Goal: Check status: Check status

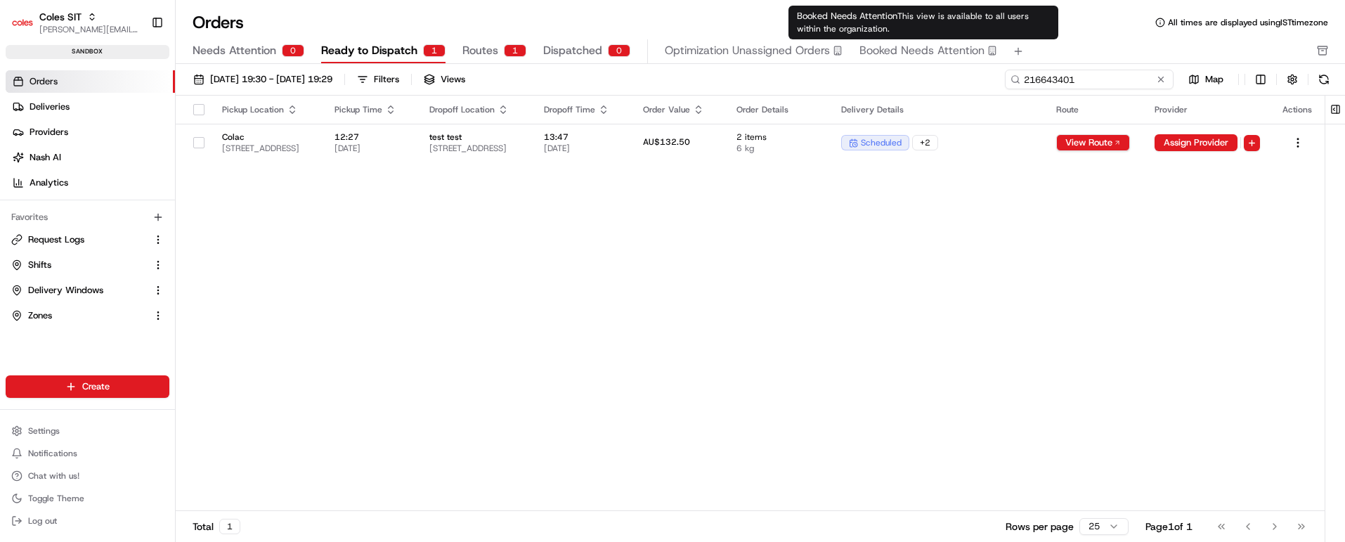
click at [1098, 77] on input "216643401" at bounding box center [1089, 80] width 169 height 20
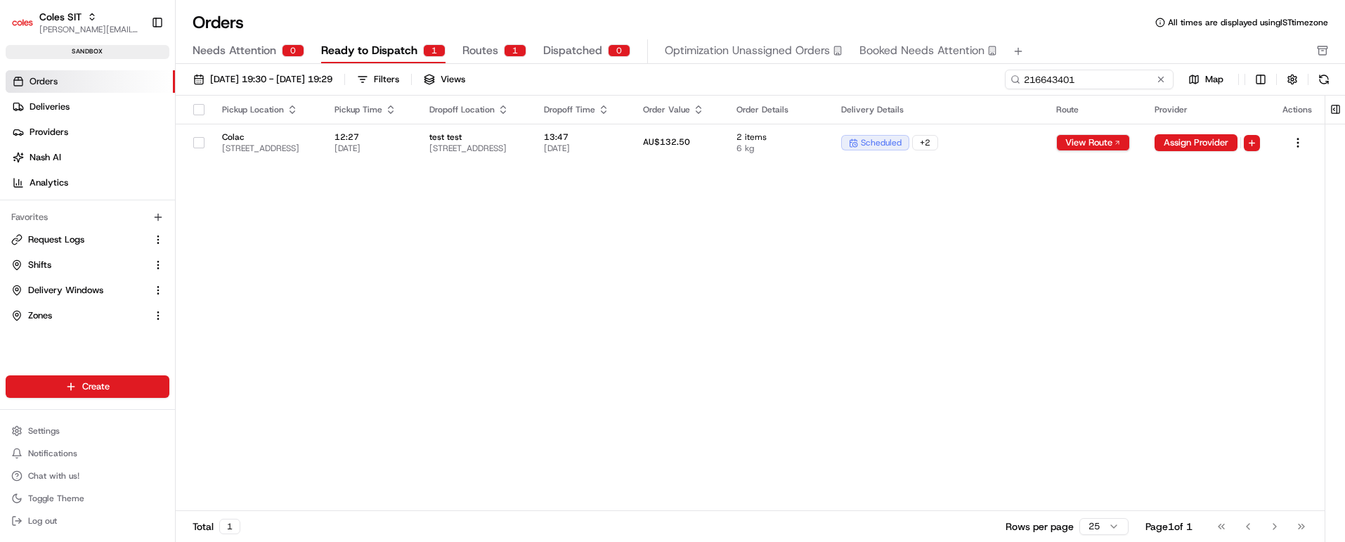
paste input "12"
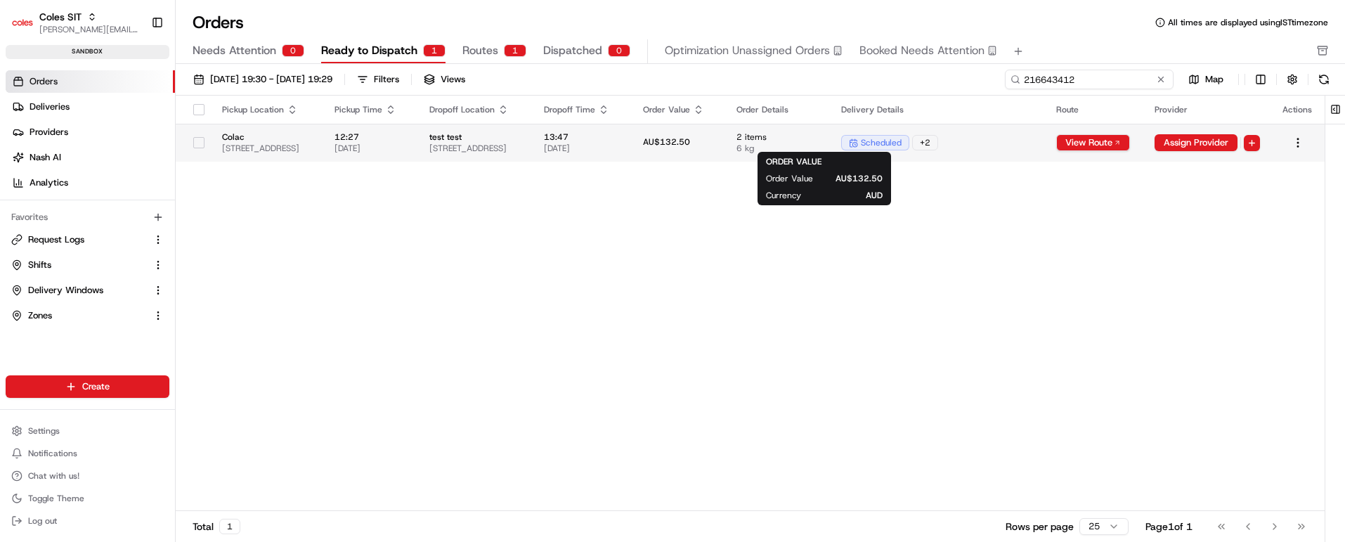
type input "216643412"
click at [726, 134] on td "AU$132.50" at bounding box center [679, 143] width 94 height 38
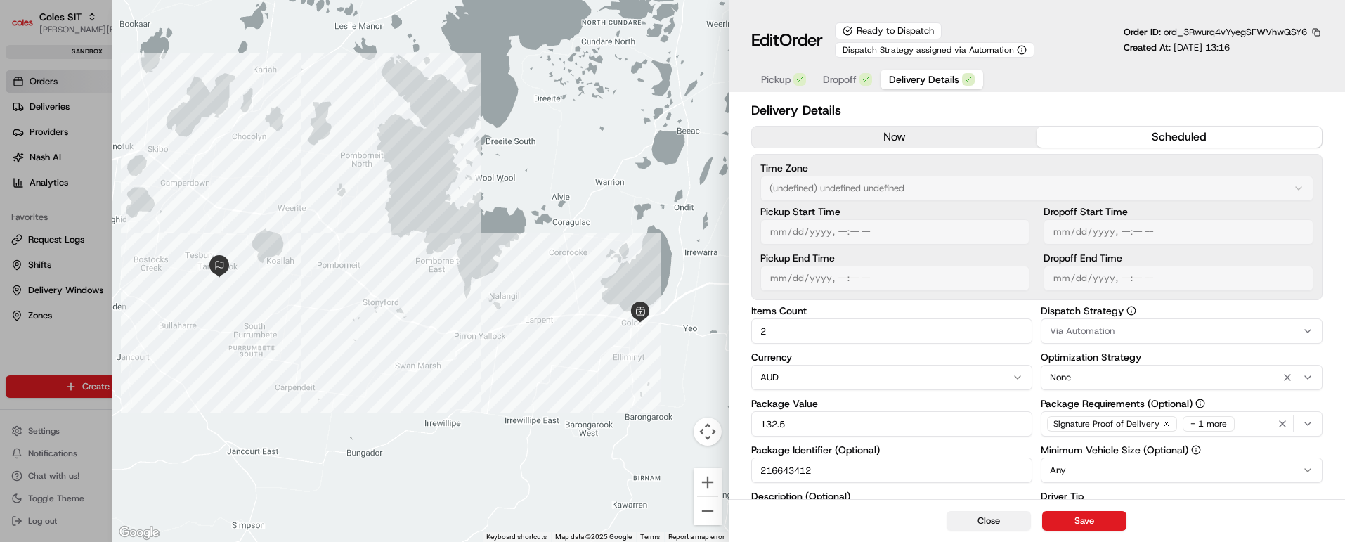
click at [973, 517] on button "Close" at bounding box center [989, 521] width 84 height 20
type input "1"
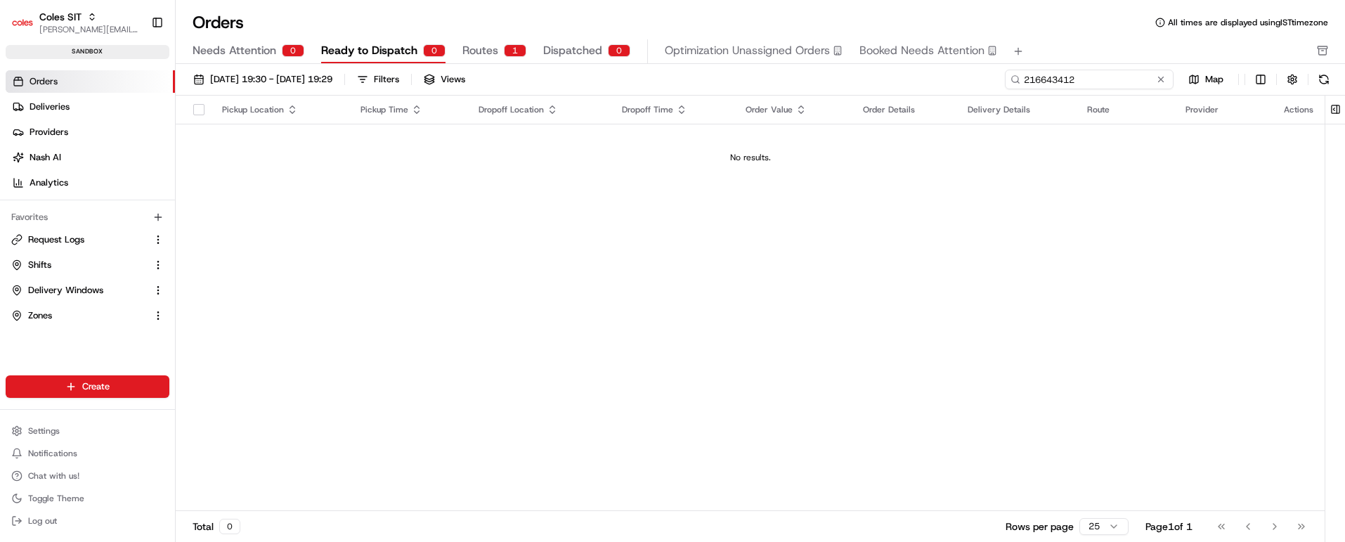
click at [1088, 83] on input "216643412" at bounding box center [1089, 80] width 169 height 20
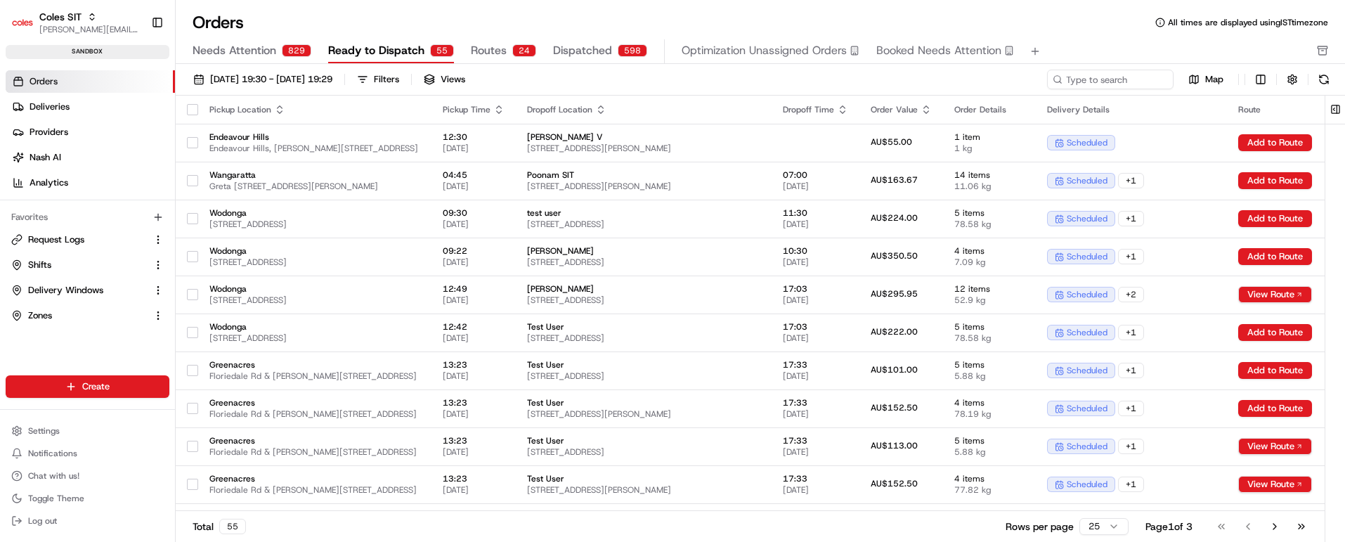
click at [266, 46] on span "Needs Attention" at bounding box center [235, 50] width 84 height 17
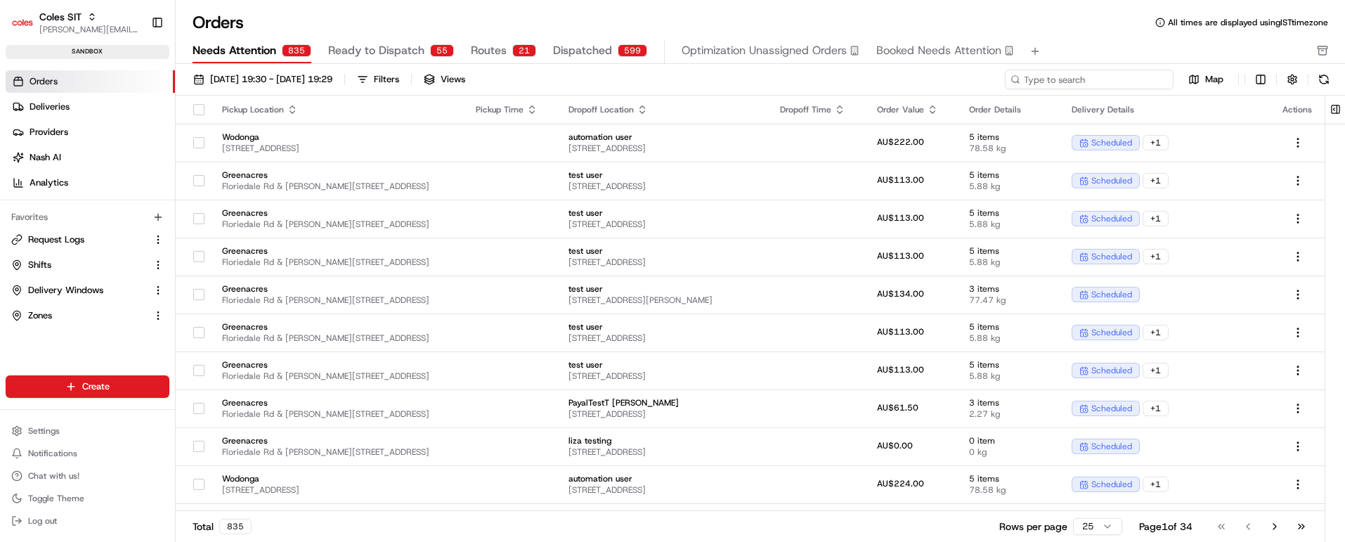
click at [1106, 78] on input at bounding box center [1089, 80] width 169 height 20
paste input "216643412"
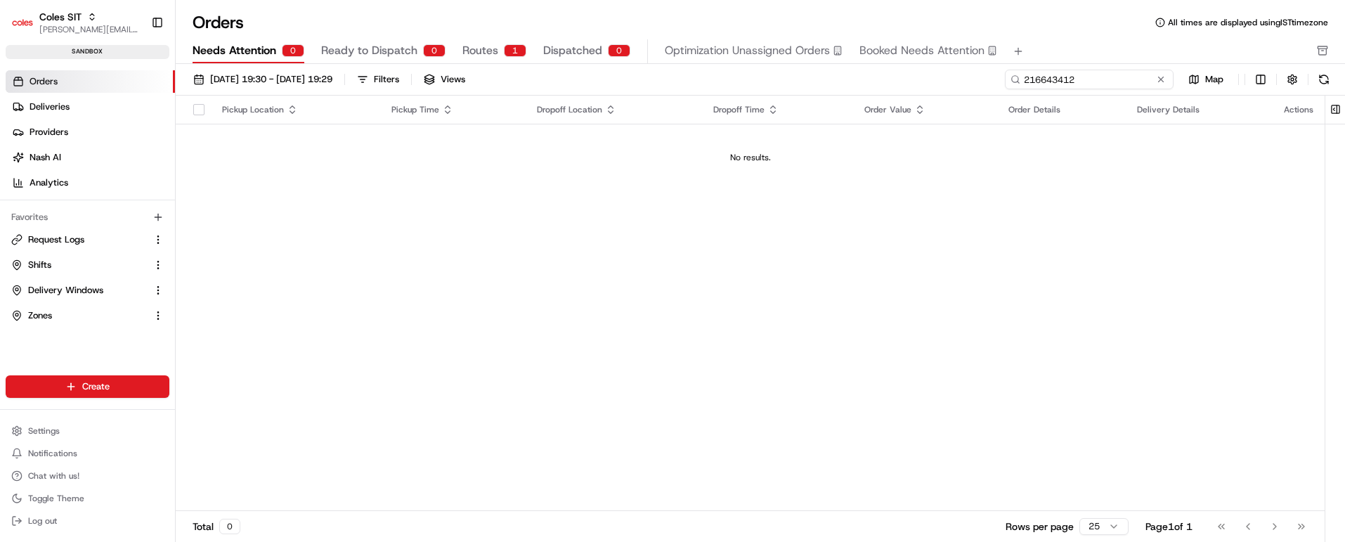
type input "216643412"
click at [1047, 87] on input "216643412" at bounding box center [1089, 80] width 169 height 20
click at [1045, 84] on input "216643412" at bounding box center [1089, 80] width 169 height 20
click at [1045, 83] on input "216643412" at bounding box center [1089, 80] width 169 height 20
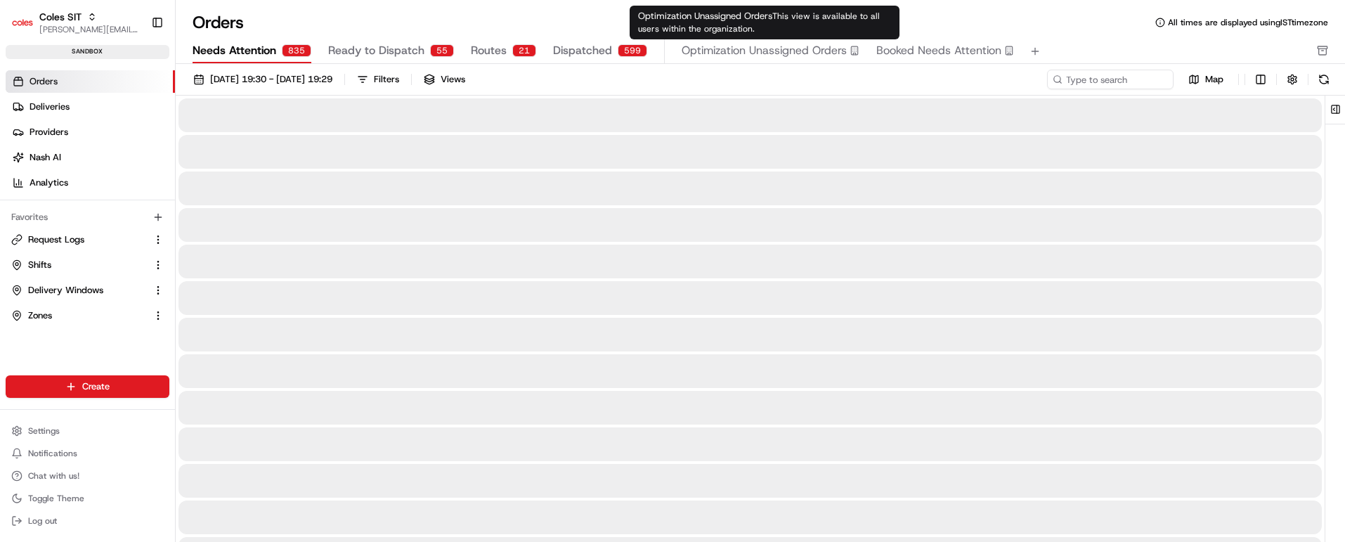
click at [365, 52] on span "Ready to Dispatch" at bounding box center [376, 50] width 96 height 17
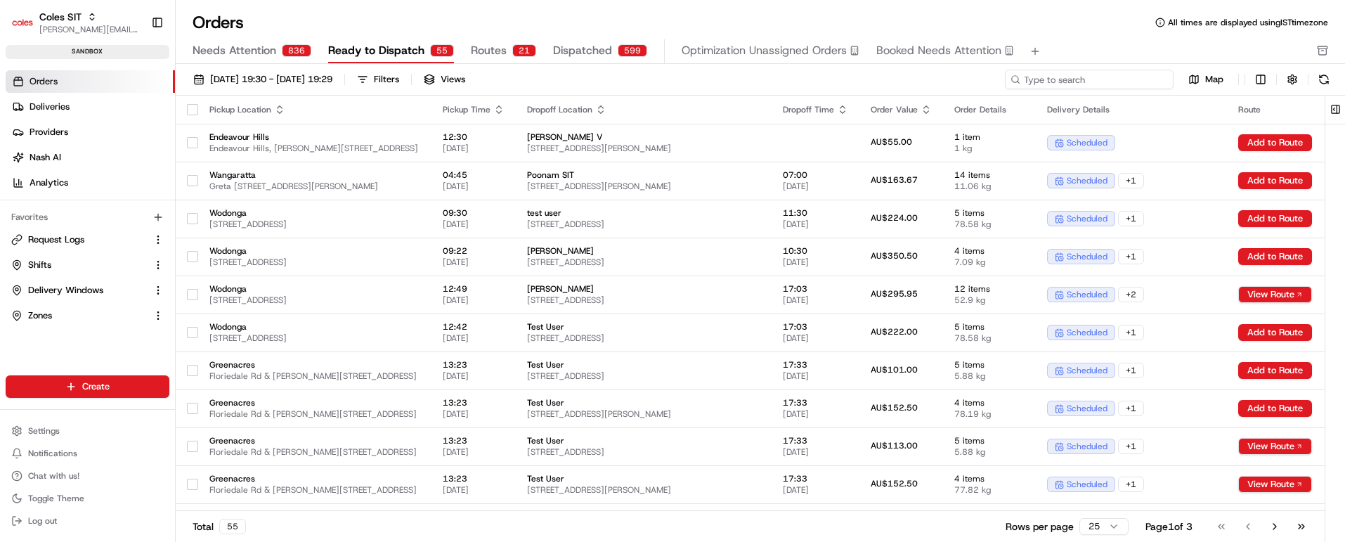
click at [1103, 79] on input at bounding box center [1089, 80] width 169 height 20
paste input "216643412"
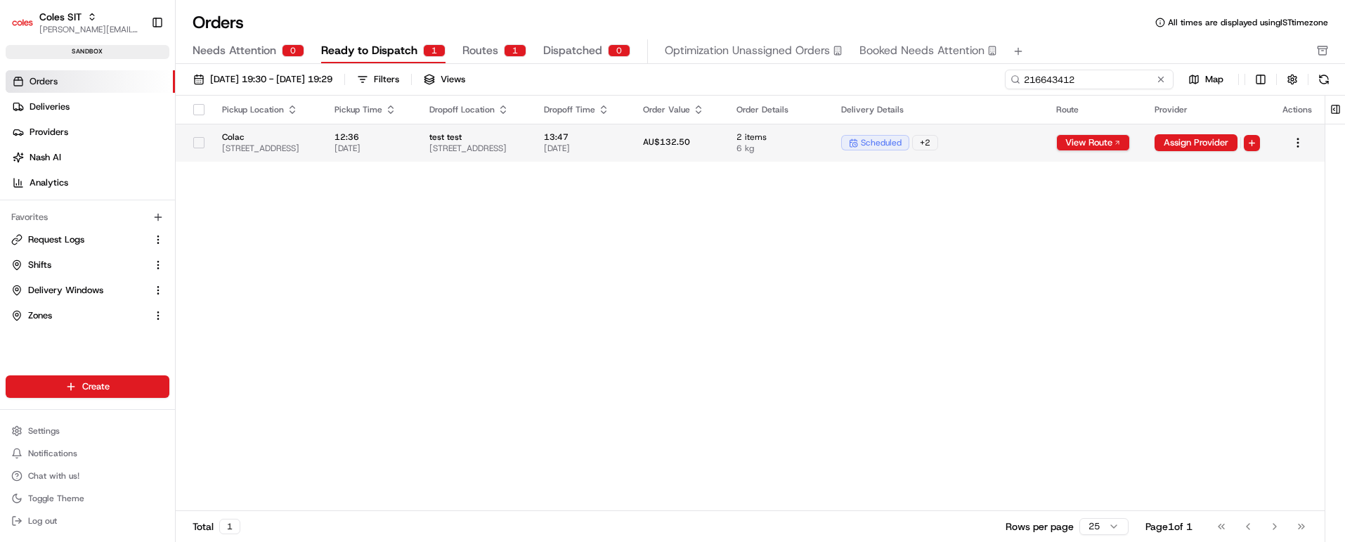
type input "216643412"
click at [819, 143] on span "6 kg" at bounding box center [778, 148] width 82 height 11
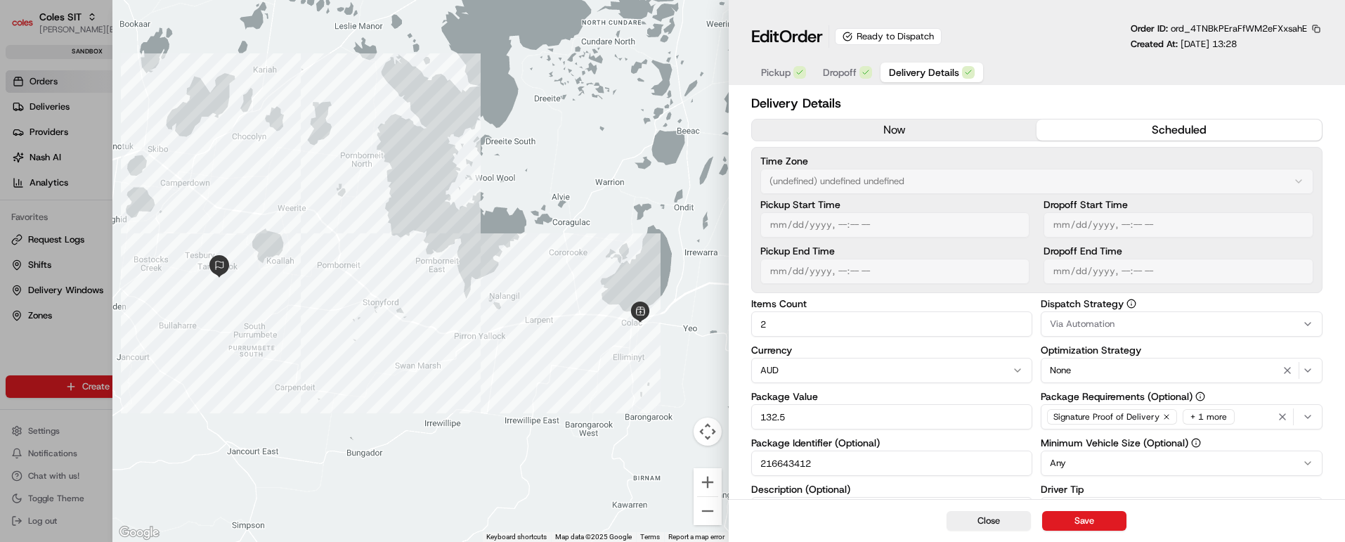
click at [793, 462] on input "216643412" at bounding box center [892, 463] width 282 height 25
